Goal: Navigation & Orientation: Find specific page/section

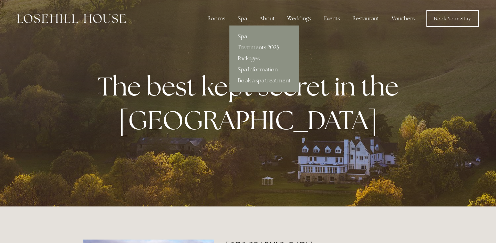
click at [255, 60] on link "Packages" at bounding box center [264, 58] width 70 height 11
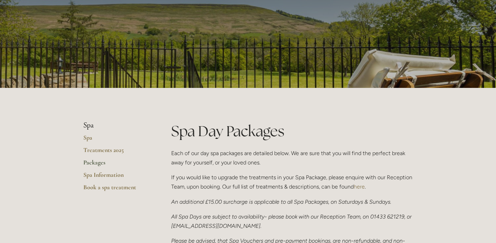
scroll to position [87, 0]
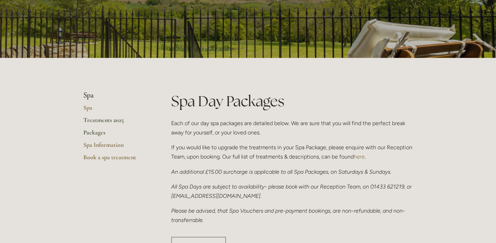
click at [107, 118] on link "Treatments 2025" at bounding box center [116, 122] width 66 height 12
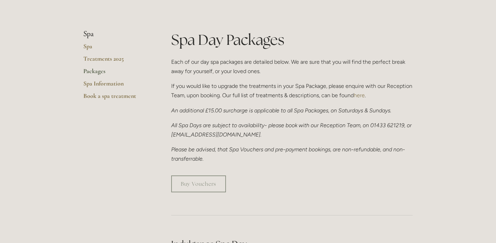
scroll to position [148, 0]
click at [209, 178] on link "Buy Vouchers" at bounding box center [198, 184] width 55 height 17
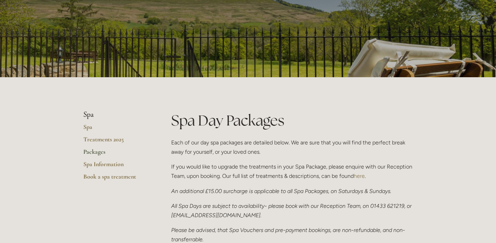
scroll to position [0, 0]
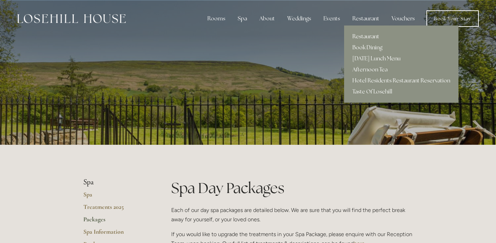
click at [361, 34] on link "Restaurant" at bounding box center [401, 36] width 114 height 11
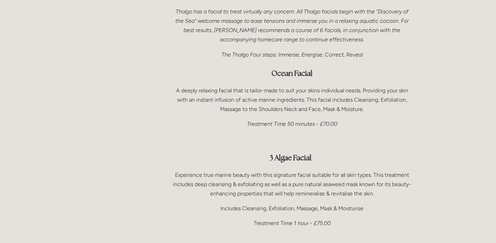
scroll to position [441, 0]
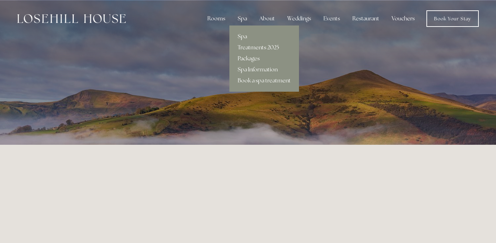
click at [249, 49] on link "Treatments 2025" at bounding box center [264, 47] width 70 height 11
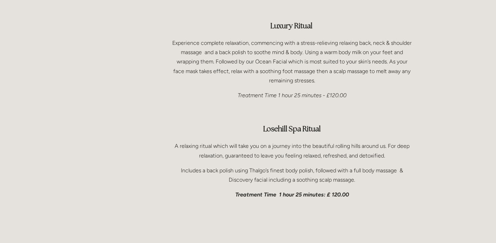
scroll to position [1110, 0]
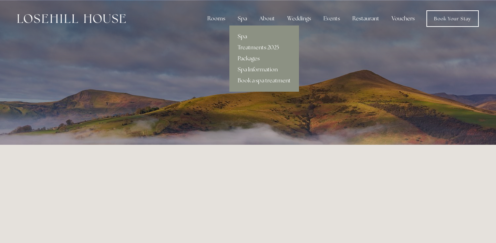
click at [249, 34] on link "Spa" at bounding box center [264, 36] width 70 height 11
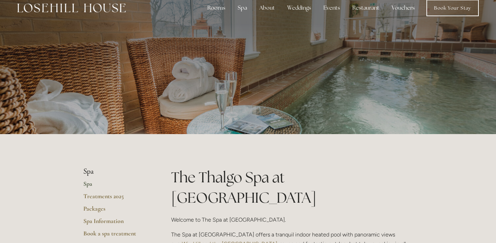
scroll to position [11, 0]
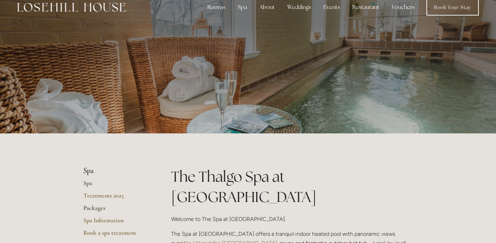
click at [98, 208] on link "Packages" at bounding box center [116, 210] width 66 height 12
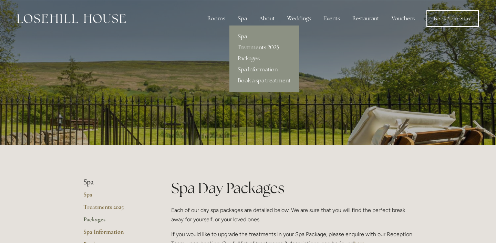
click at [256, 48] on link "Treatments 2025" at bounding box center [264, 47] width 70 height 11
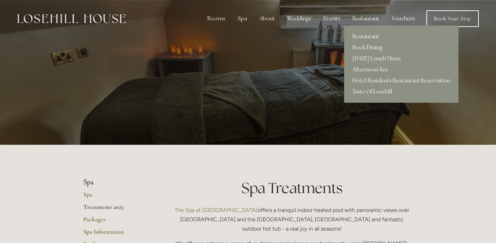
click at [360, 36] on link "Restaurant" at bounding box center [401, 36] width 114 height 11
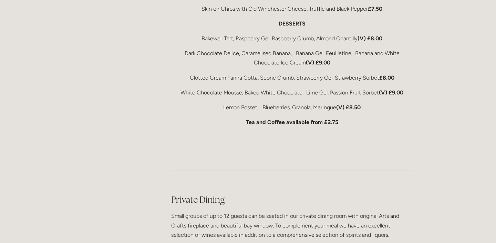
scroll to position [1553, 0]
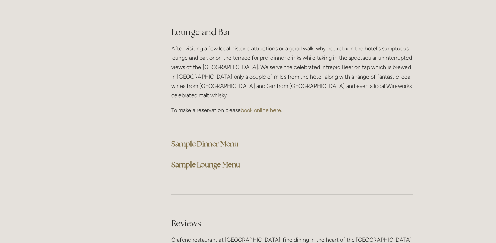
scroll to position [1771, 0]
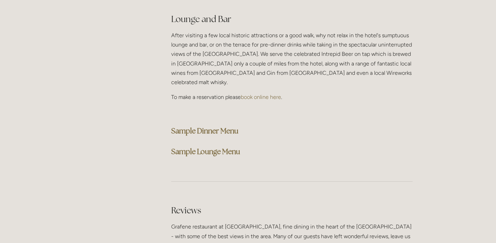
click at [228, 147] on strong "Sample Lounge Menu" at bounding box center [205, 151] width 69 height 9
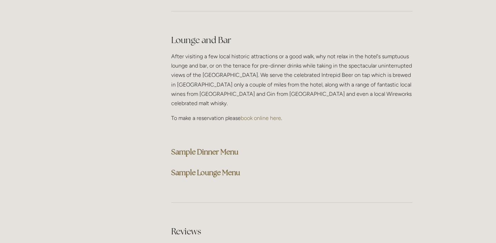
scroll to position [1740, 0]
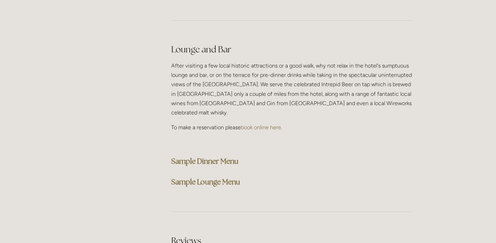
click at [286, 61] on p "After visiting a few local historic attractions or a good walk, why not relax i…" at bounding box center [291, 89] width 241 height 56
